Goal: Navigation & Orientation: Find specific page/section

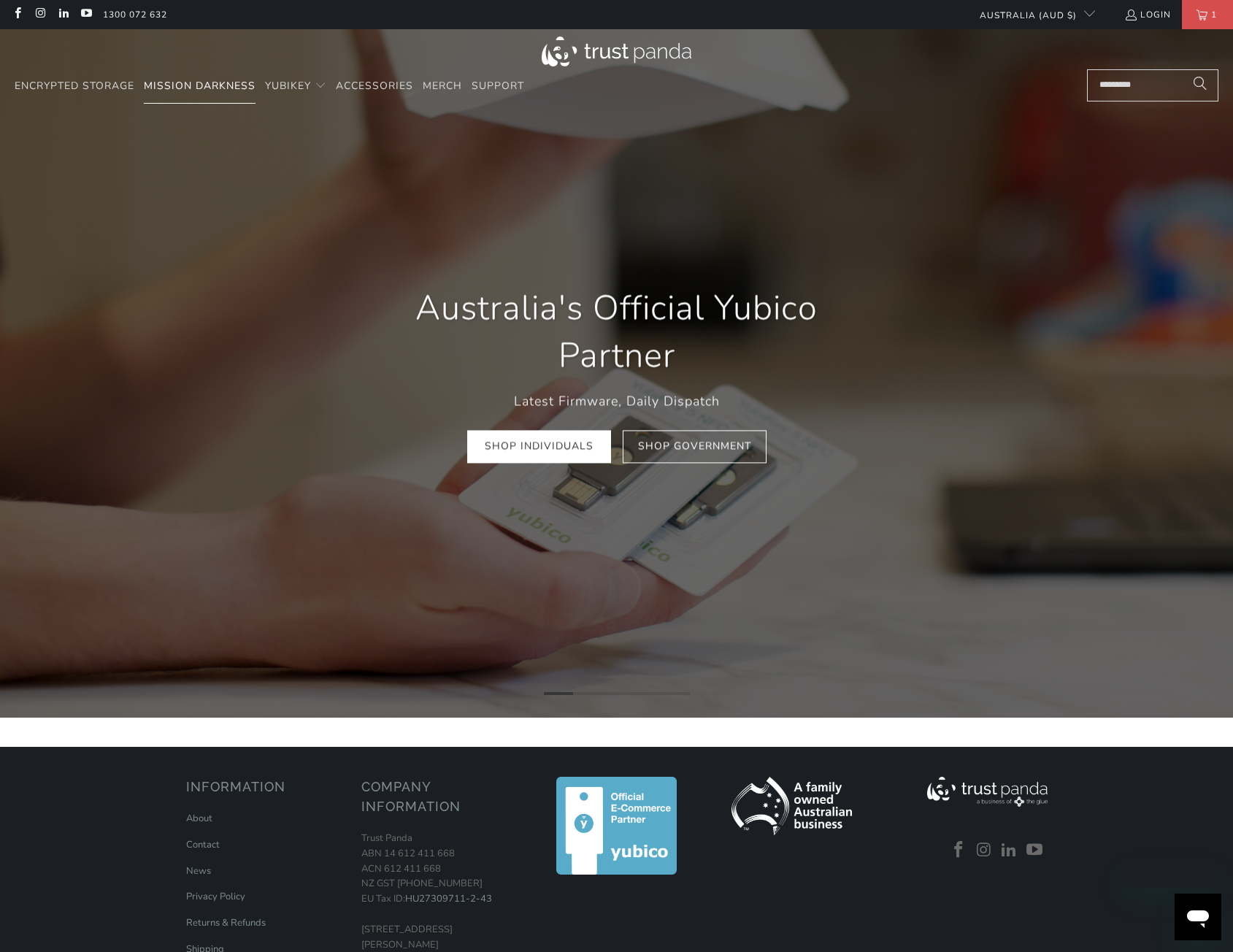
click at [214, 88] on span "Mission Darkness" at bounding box center [199, 86] width 112 height 14
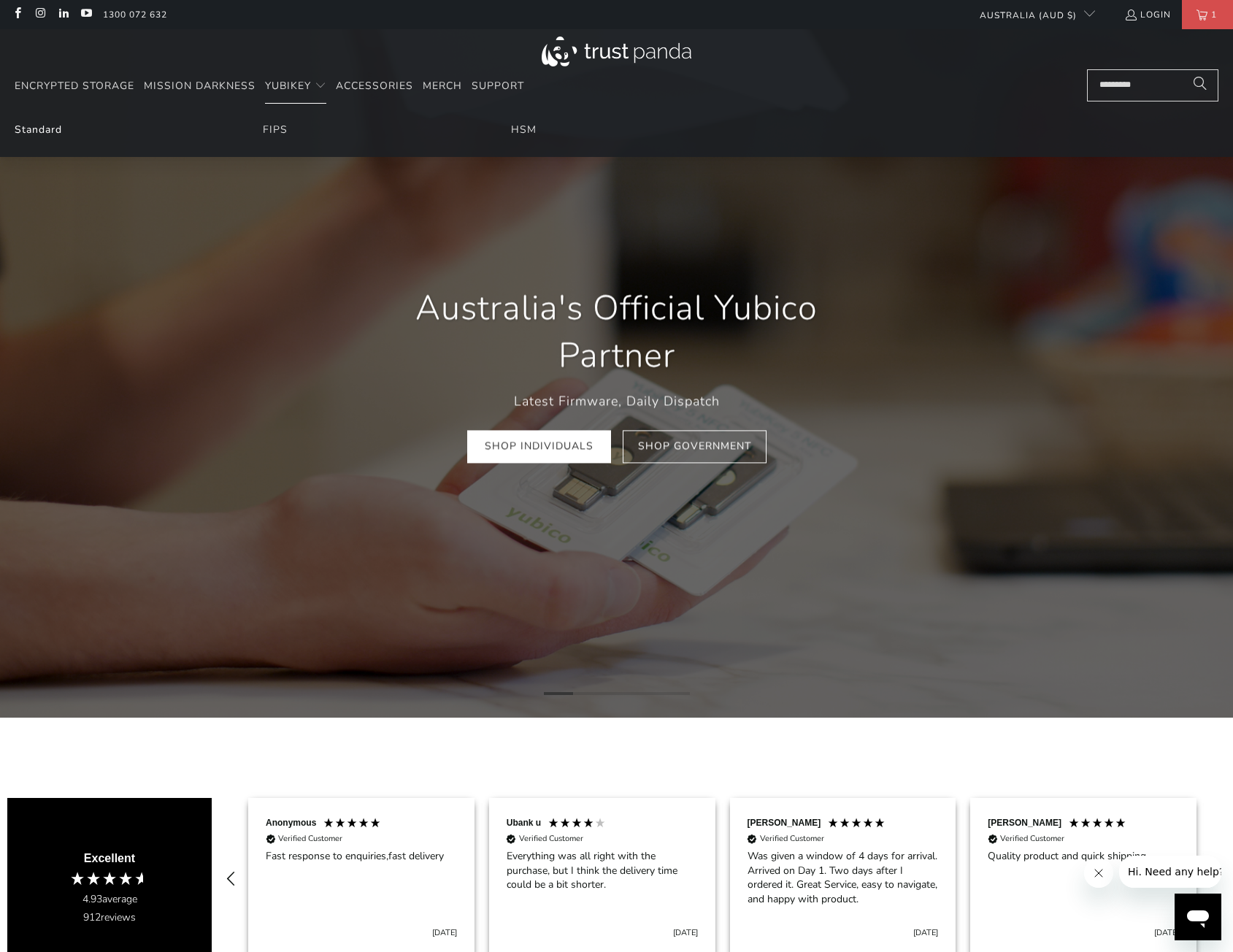
click at [27, 125] on link "Standard" at bounding box center [38, 130] width 48 height 14
